Goal: Task Accomplishment & Management: Manage account settings

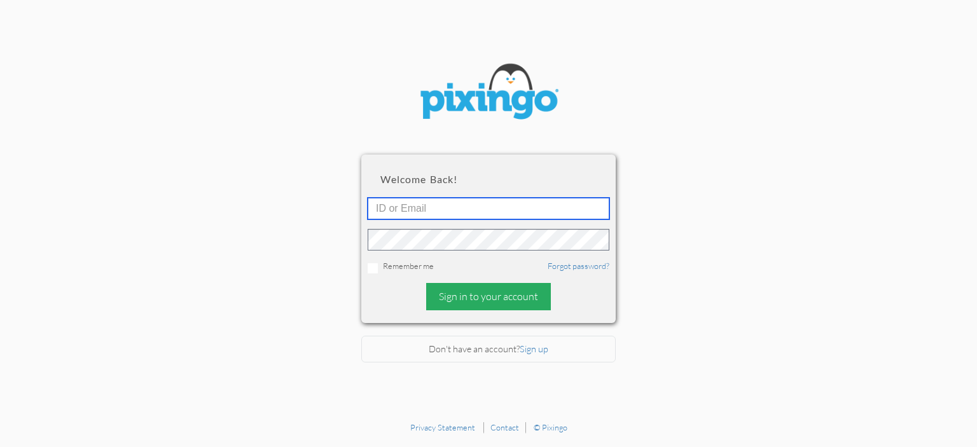
type input "[EMAIL_ADDRESS][DOMAIN_NAME]"
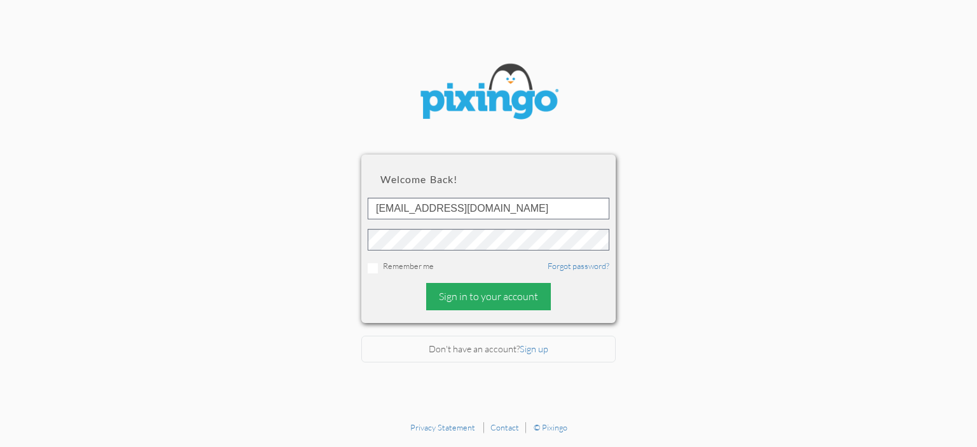
click at [468, 303] on div "Sign in to your account" at bounding box center [488, 296] width 125 height 27
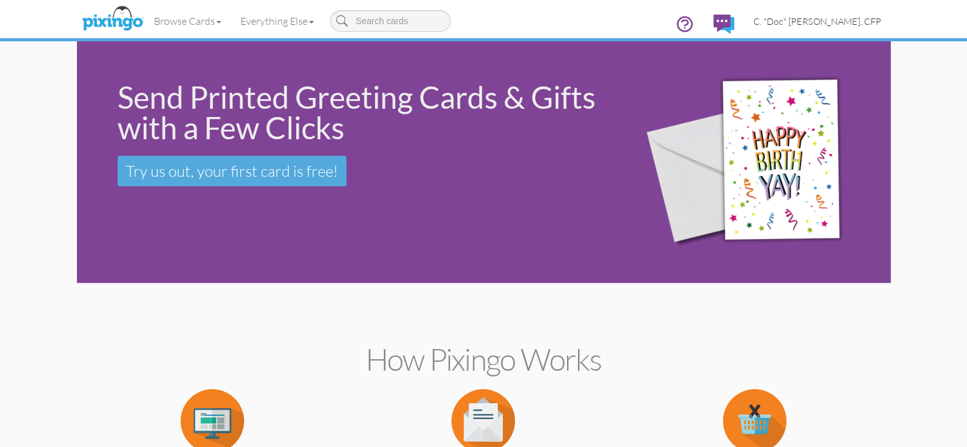
click at [881, 17] on span "C. "Doc" [PERSON_NAME], CFP" at bounding box center [817, 21] width 128 height 11
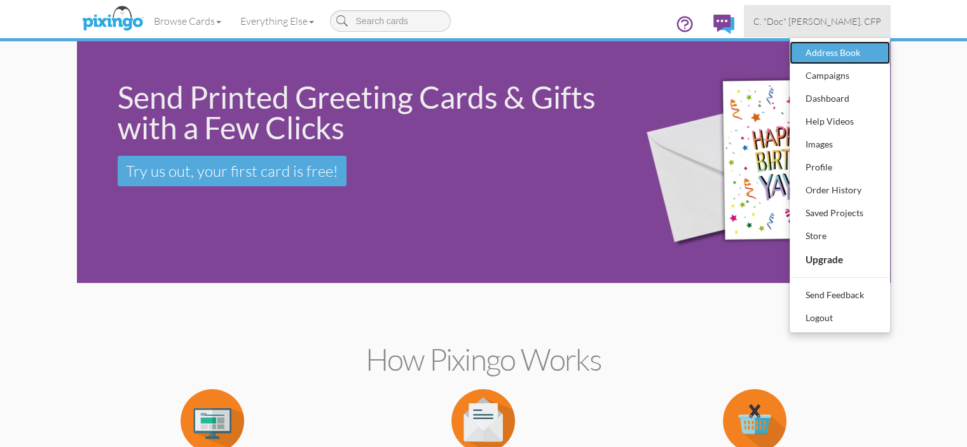
click at [877, 47] on div "Address Book" at bounding box center [839, 52] width 75 height 19
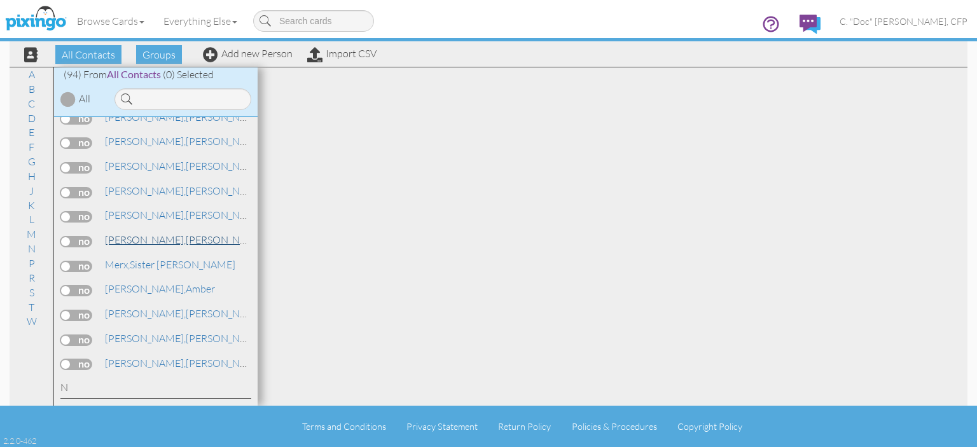
scroll to position [1526, 0]
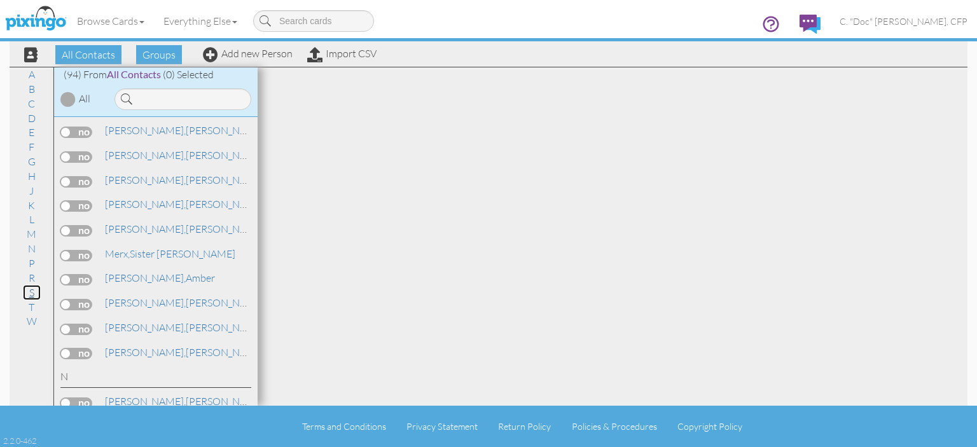
click at [30, 295] on link "S" at bounding box center [32, 292] width 18 height 15
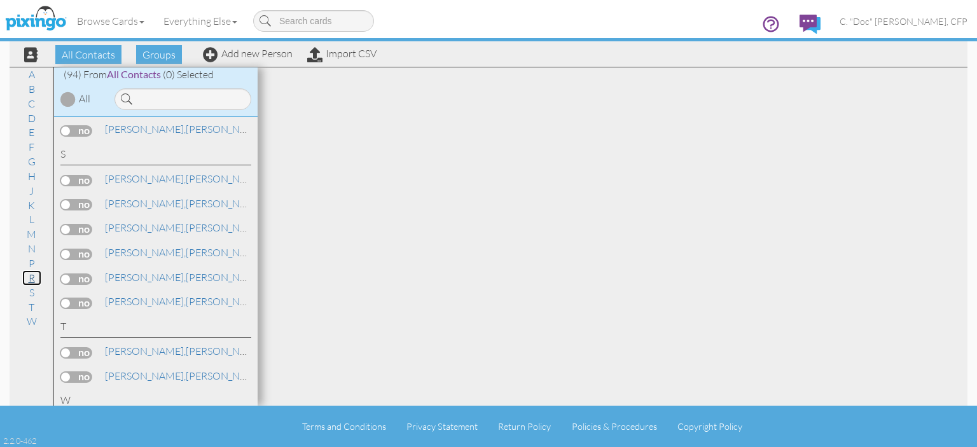
click at [33, 280] on link "R" at bounding box center [31, 277] width 19 height 15
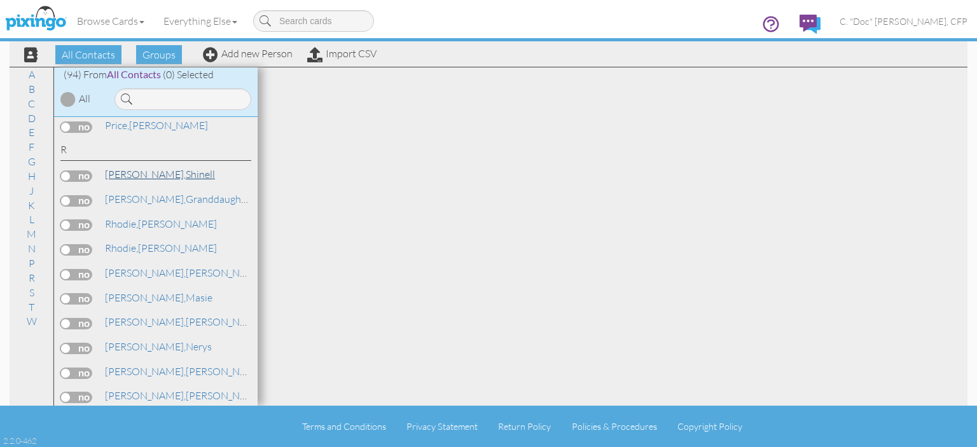
click at [137, 167] on link "[PERSON_NAME]" at bounding box center [160, 174] width 113 height 15
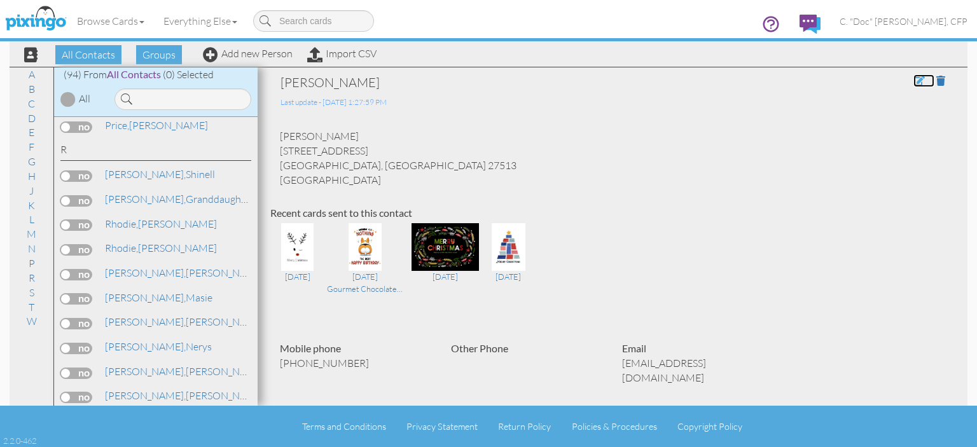
click at [913, 83] on span at bounding box center [918, 81] width 11 height 10
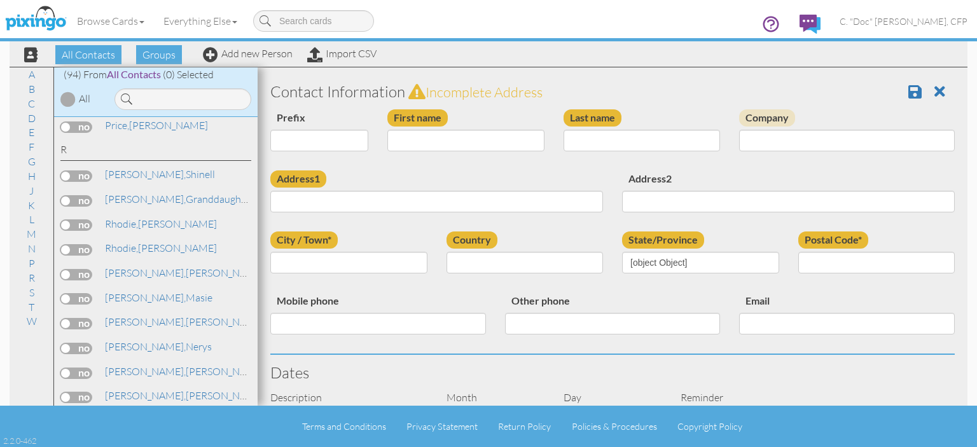
type input "Shinell"
type input "[PERSON_NAME]"
type input "[STREET_ADDRESS]"
type input "[PERSON_NAME]"
type input "27513"
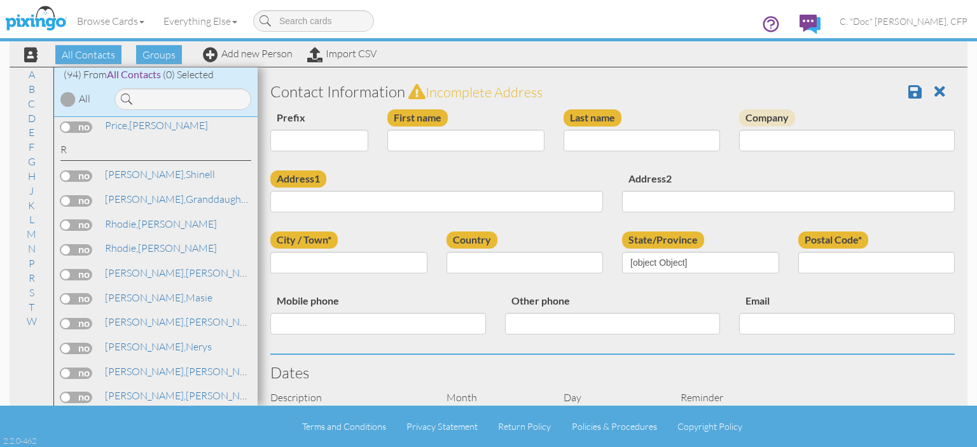
type input "[PHONE_NUMBER]"
type input "[EMAIL_ADDRESS][DOMAIN_NAME]"
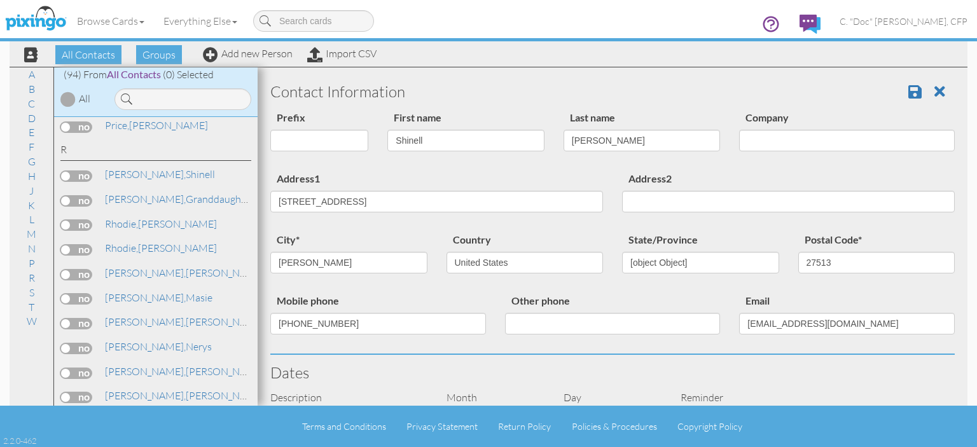
select select "object:848"
select select "object:1093"
click at [415, 192] on input "[STREET_ADDRESS]" at bounding box center [436, 202] width 333 height 22
type input "2"
type input "[STREET_ADDRESS]"
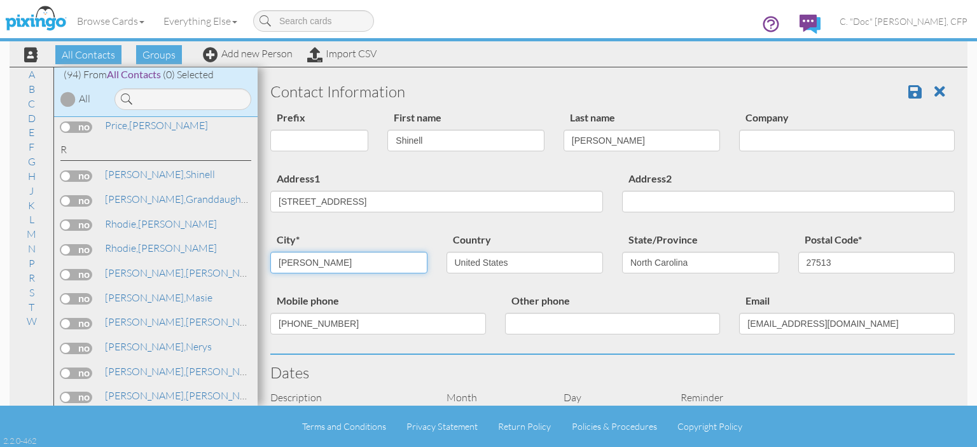
click at [351, 261] on input "[PERSON_NAME]" at bounding box center [348, 263] width 157 height 22
type input "[PERSON_NAME]"
type input "27520"
click at [908, 91] on span at bounding box center [914, 91] width 13 height 15
